Goal: Task Accomplishment & Management: Manage account settings

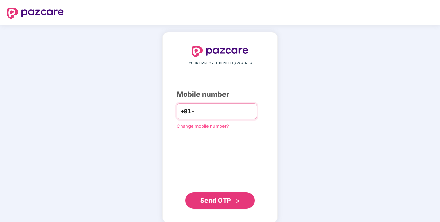
click at [215, 110] on input "number" at bounding box center [224, 111] width 57 height 11
click at [212, 111] on input "number" at bounding box center [224, 111] width 57 height 11
type input "**********"
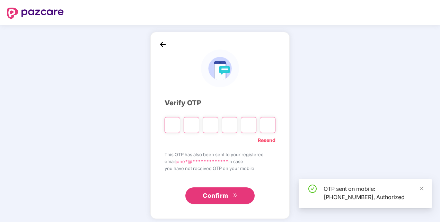
click at [172, 122] on input "Please enter verification code. Digit 1" at bounding box center [172, 125] width 16 height 16
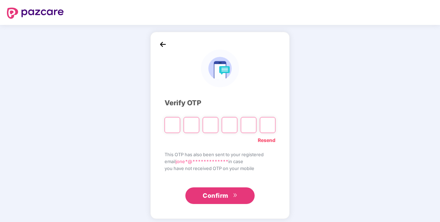
click at [172, 122] on input "Please enter verification code. Digit 1" at bounding box center [172, 125] width 16 height 16
type input "*"
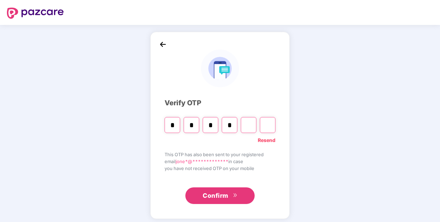
type input "*"
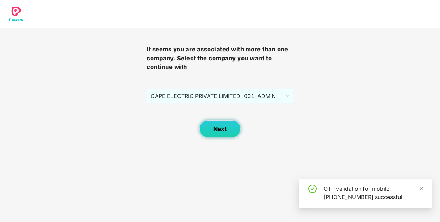
click at [218, 132] on button "Next" at bounding box center [220, 128] width 42 height 17
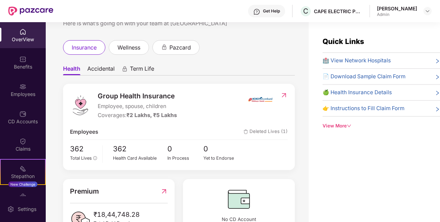
scroll to position [59, 0]
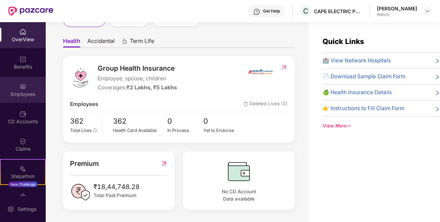
click at [19, 96] on div "Employees" at bounding box center [23, 94] width 46 height 7
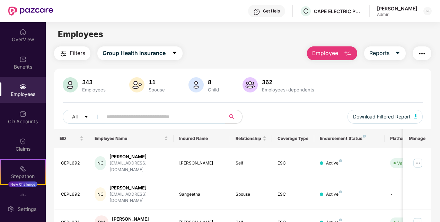
click at [233, 40] on div "Employees" at bounding box center [243, 34] width 394 height 13
click at [142, 52] on span "Group Health Insurance" at bounding box center [133, 53] width 63 height 9
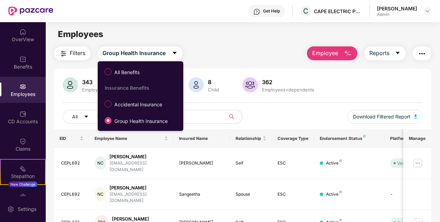
click at [214, 47] on div "Filters Group Health Insurance Employee Reports" at bounding box center [242, 53] width 377 height 14
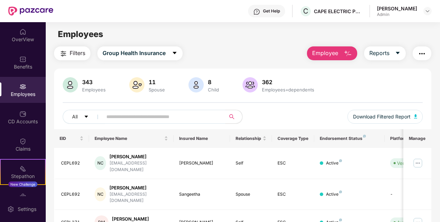
click at [277, 42] on main "Employees Filters Group Health Insurance Employee Reports 343 Employees 11 Spou…" at bounding box center [243, 133] width 394 height 222
